Goal: Contribute content

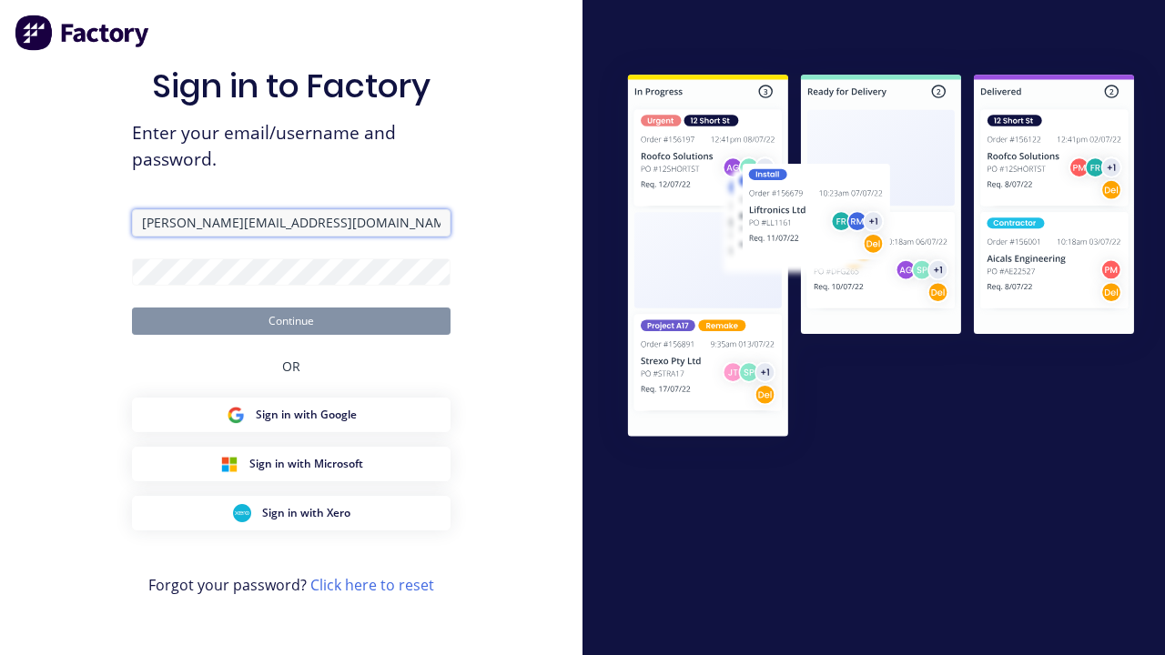
type input "[PERSON_NAME][EMAIL_ADDRESS][DOMAIN_NAME]"
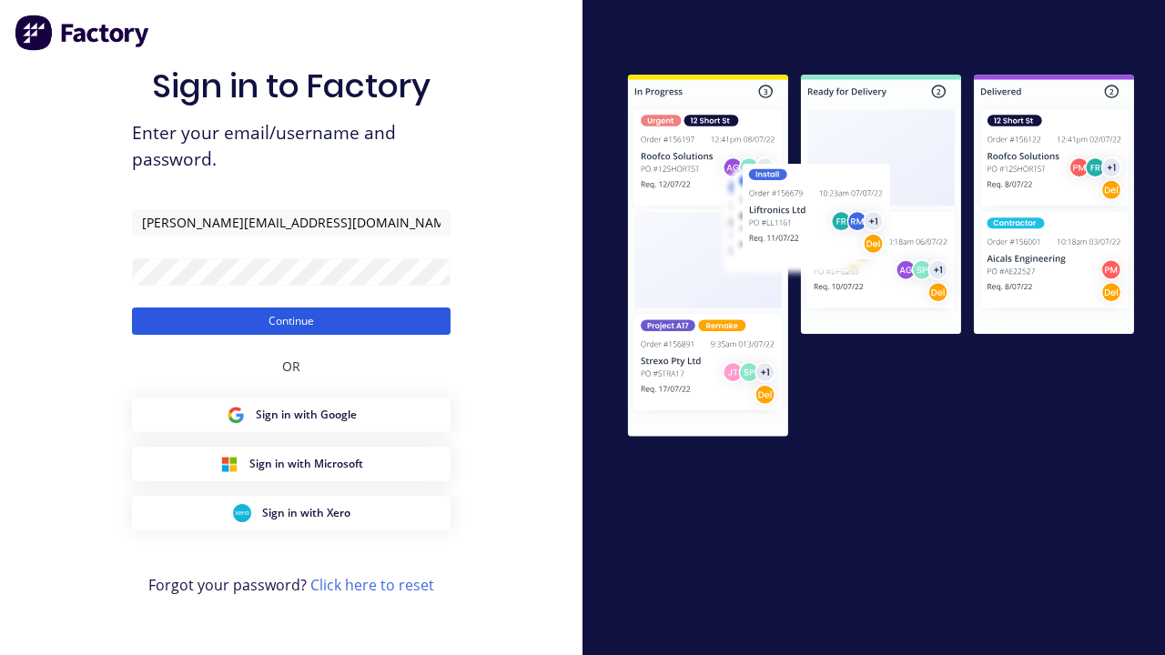
click at [291, 320] on button "Continue" at bounding box center [291, 321] width 319 height 27
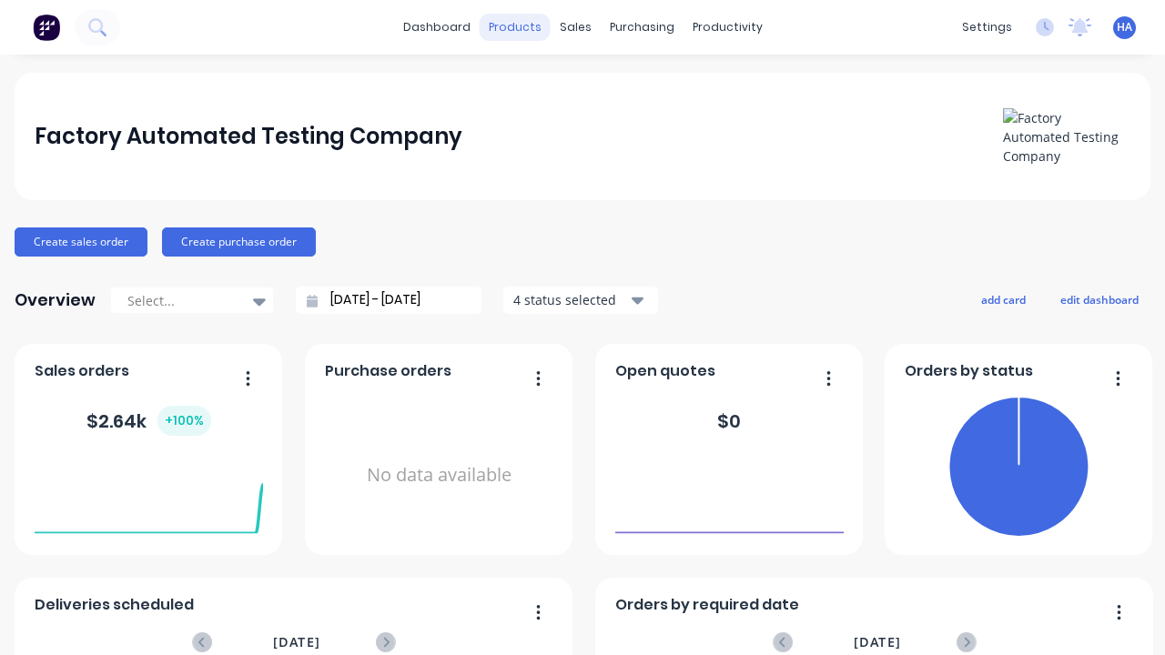
click at [514, 27] on div "products" at bounding box center [515, 27] width 71 height 27
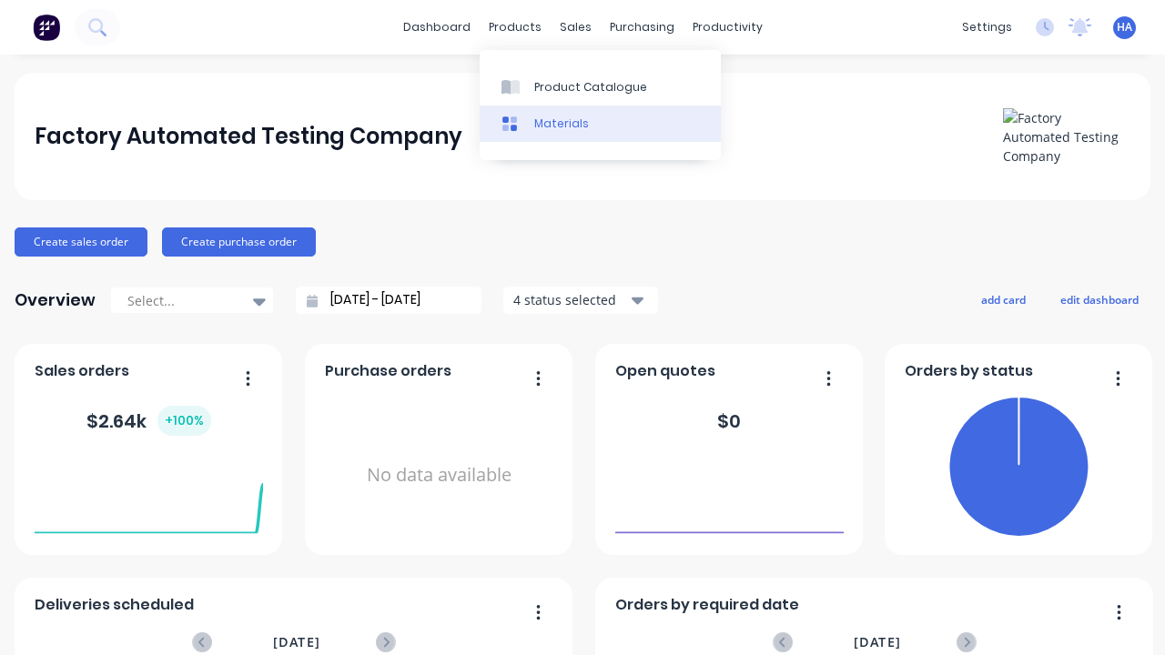
click at [600, 123] on link "Materials" at bounding box center [600, 124] width 241 height 36
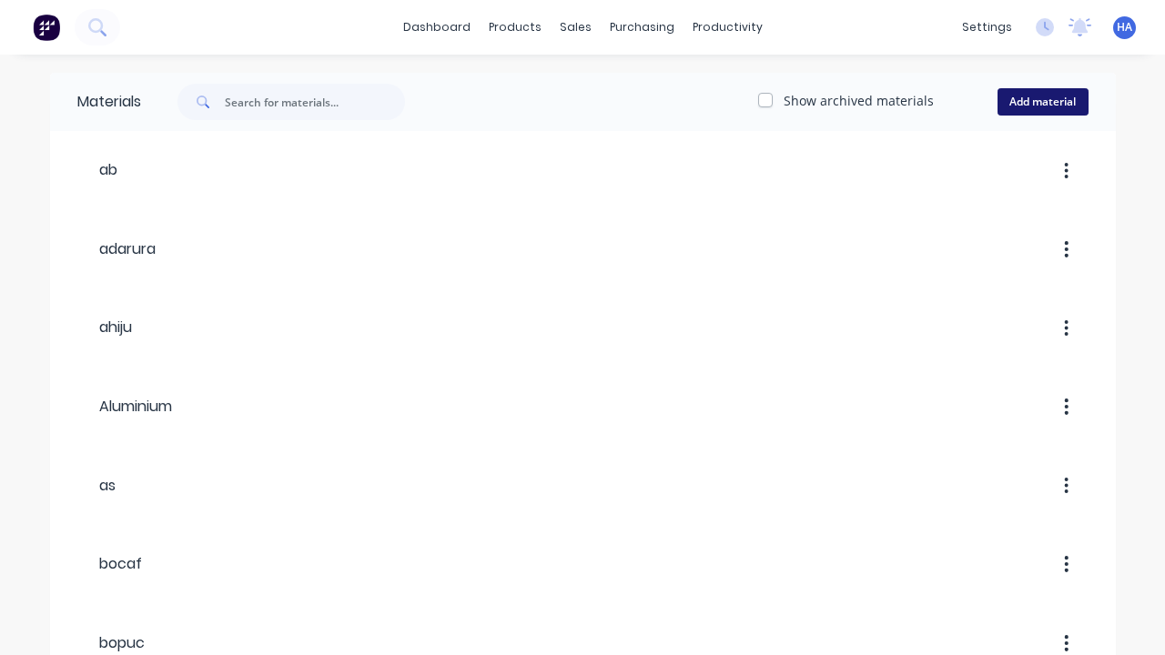
click at [1042, 102] on button "Add material" at bounding box center [1043, 101] width 91 height 27
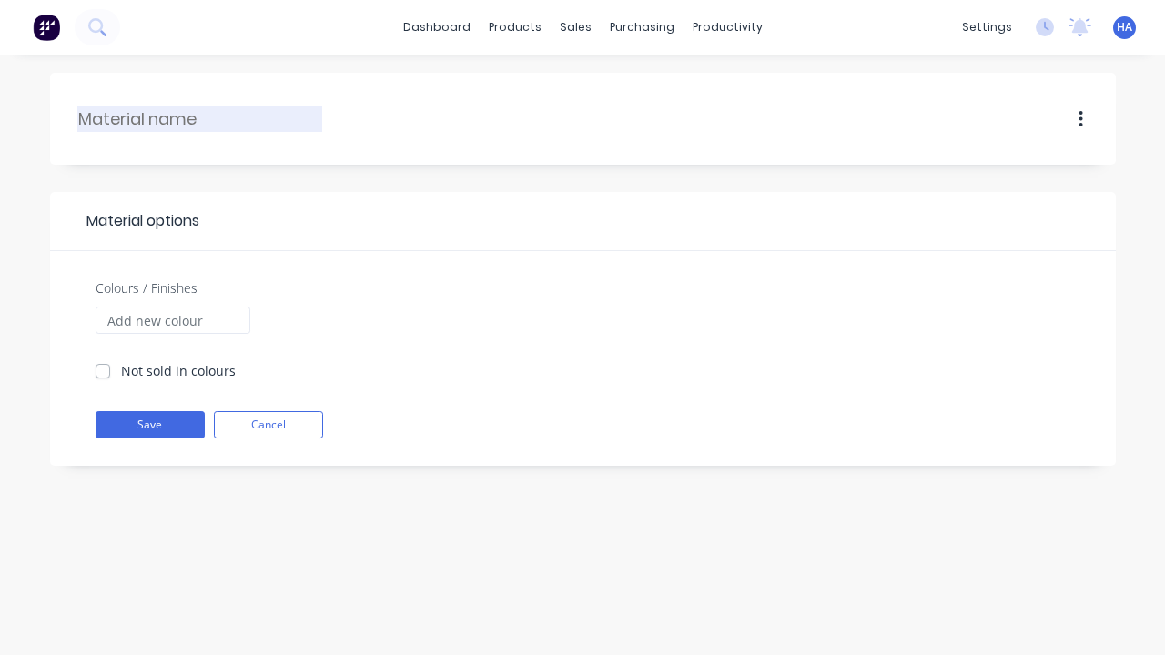
click at [200, 118] on input "text" at bounding box center [200, 119] width 245 height 25
type input "kaf"
click at [172, 320] on input "Colours / Finishes" at bounding box center [173, 320] width 155 height 27
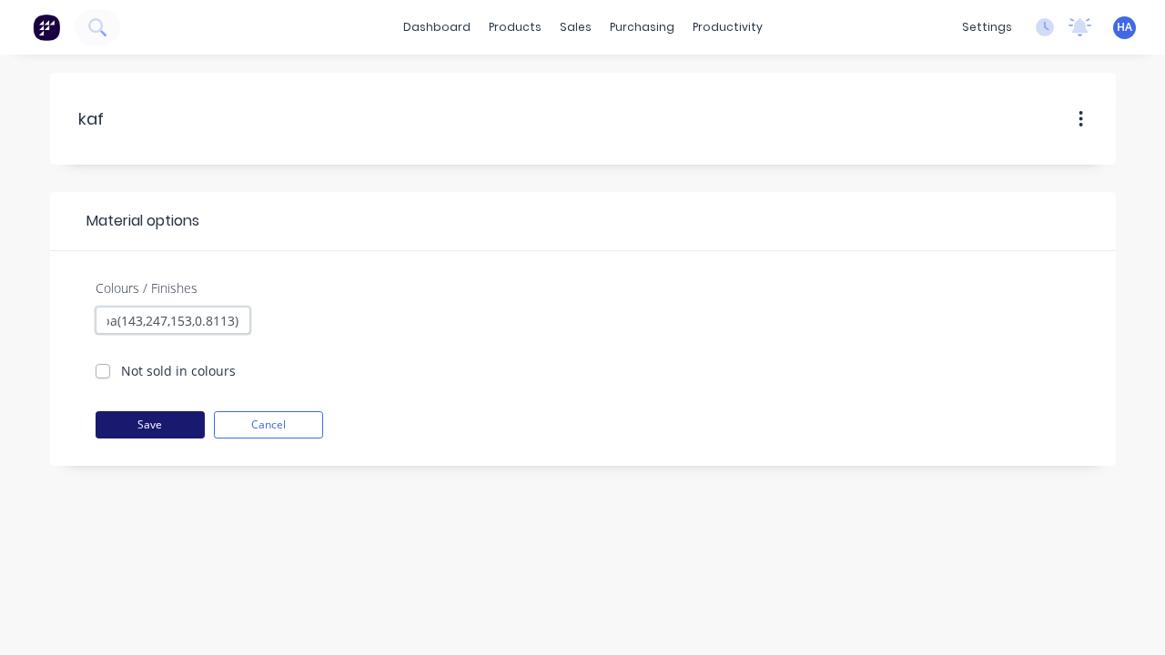
type input "rgba(143,247,153,0.8113)"
click at [149, 425] on button "Save" at bounding box center [150, 424] width 109 height 27
checkbox input "true"
